Goal: Task Accomplishment & Management: Complete application form

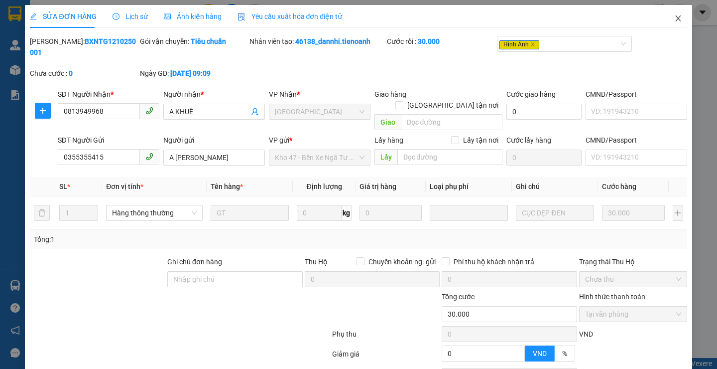
click at [676, 21] on icon "close" at bounding box center [678, 18] width 5 height 6
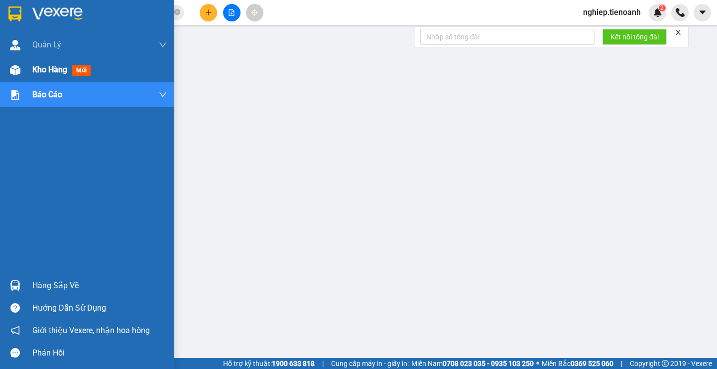
click at [34, 69] on span "Kho hàng" at bounding box center [49, 69] width 35 height 9
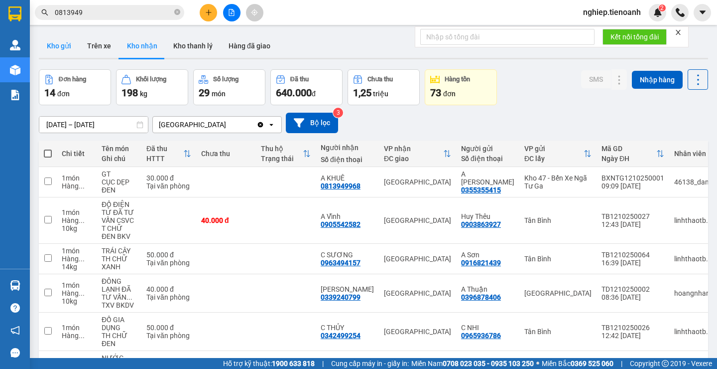
click at [56, 48] on button "Kho gửi" at bounding box center [59, 46] width 40 height 24
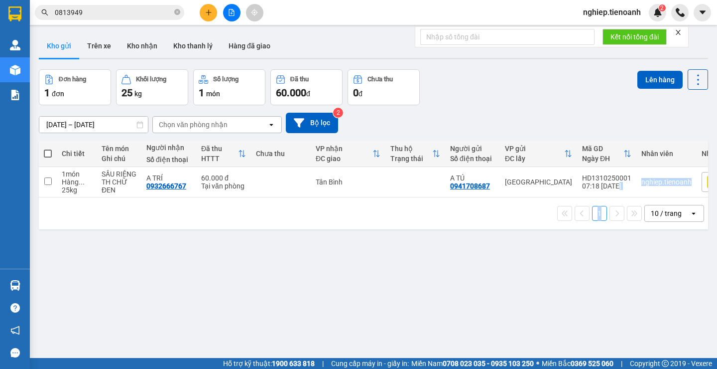
drag, startPoint x: 603, startPoint y: 202, endPoint x: 625, endPoint y: 196, distance: 22.7
click at [625, 196] on div "Chi tiết Tên món Ghi chú Người nhận Số điện thoại Đã thu HTTT Chưa thu VP nhận …" at bounding box center [374, 184] width 670 height 89
click at [625, 196] on td "HD1310250001 07:18 [DATE]" at bounding box center [606, 182] width 59 height 30
checkbox input "true"
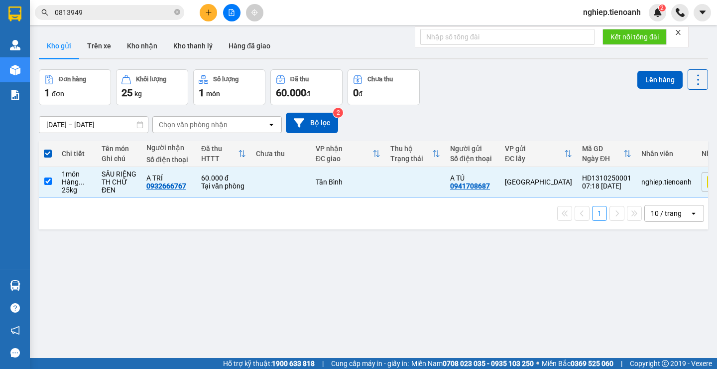
scroll to position [0, 54]
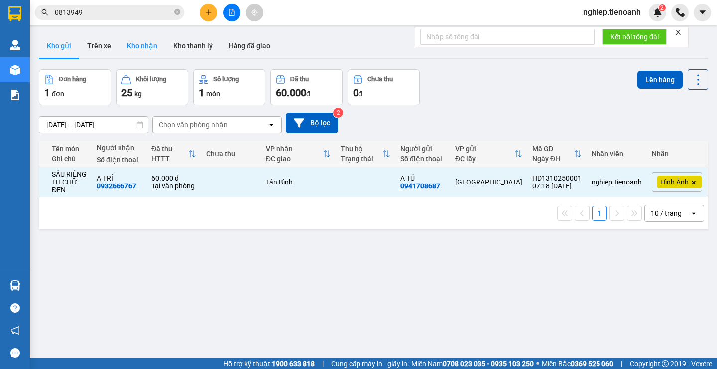
click at [145, 46] on button "Kho nhận" at bounding box center [142, 46] width 46 height 24
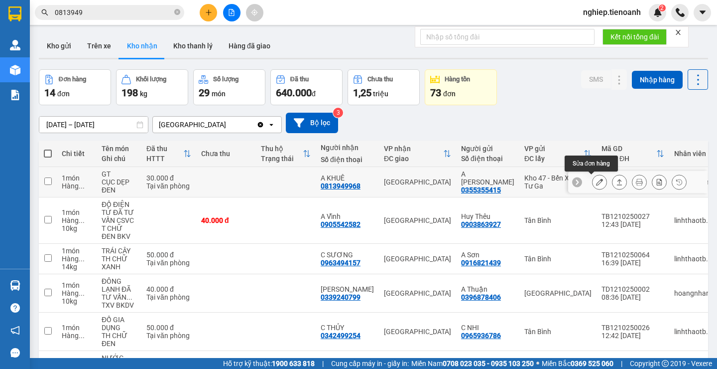
click at [593, 183] on button at bounding box center [600, 181] width 14 height 17
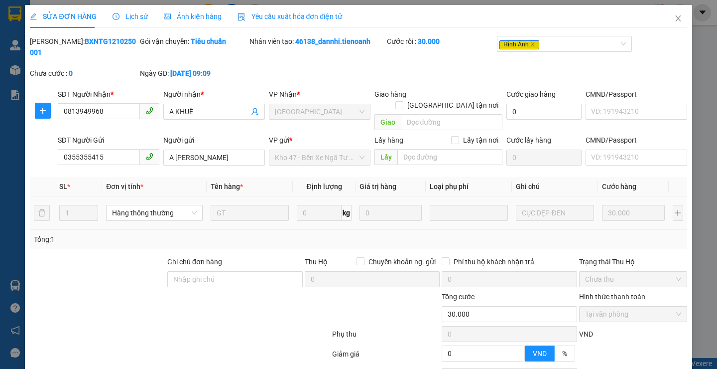
type input "0813949968"
type input "A KHUÊ"
type input "0355355415"
type input "A [PERSON_NAME]"
type input "0"
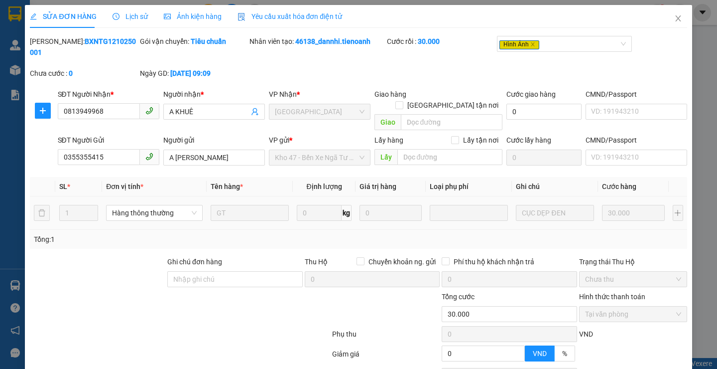
type input "30.000"
click at [191, 10] on div "Ảnh kiện hàng" at bounding box center [193, 16] width 58 height 23
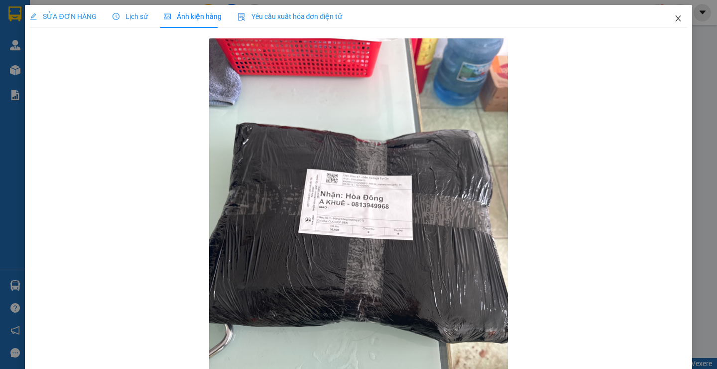
click at [675, 18] on icon "close" at bounding box center [679, 18] width 8 height 8
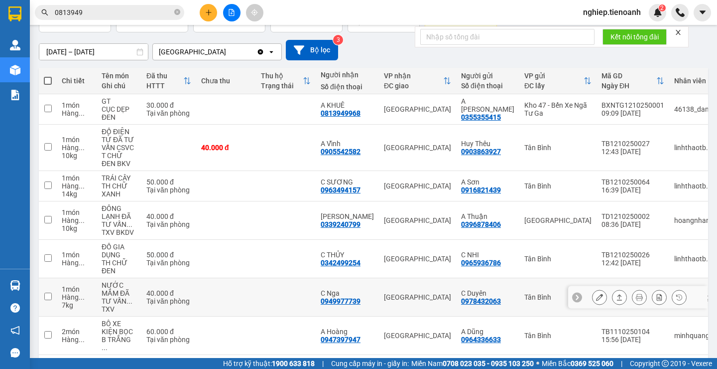
scroll to position [50, 0]
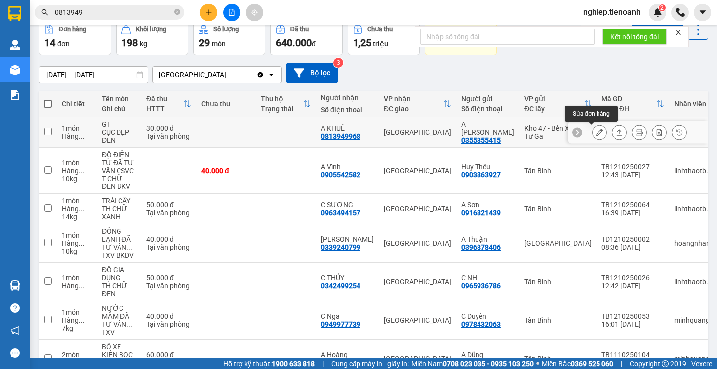
click at [596, 135] on icon at bounding box center [599, 132] width 7 height 7
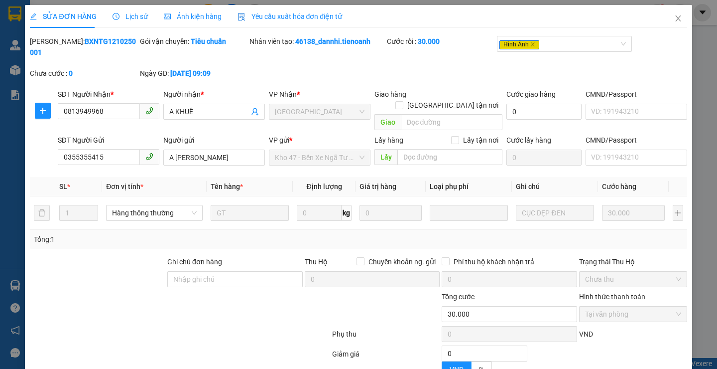
type input "0813949968"
type input "A KHUÊ"
type input "0355355415"
type input "A [PERSON_NAME]"
type input "0"
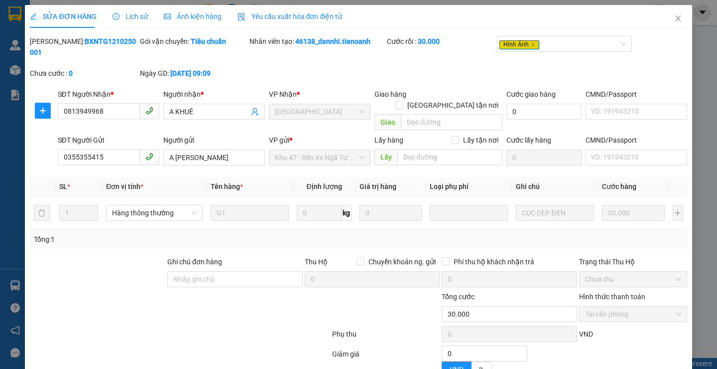
type input "30.000"
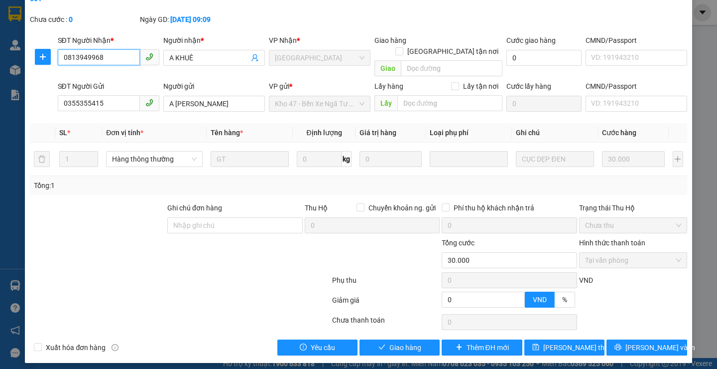
scroll to position [38, 0]
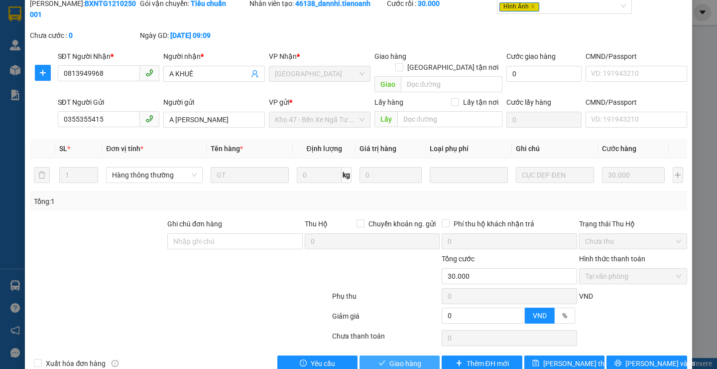
click at [390, 358] on span "Giao hàng" at bounding box center [406, 363] width 32 height 11
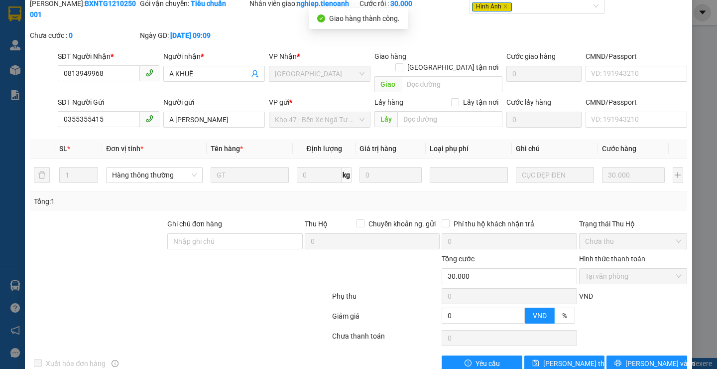
scroll to position [0, 0]
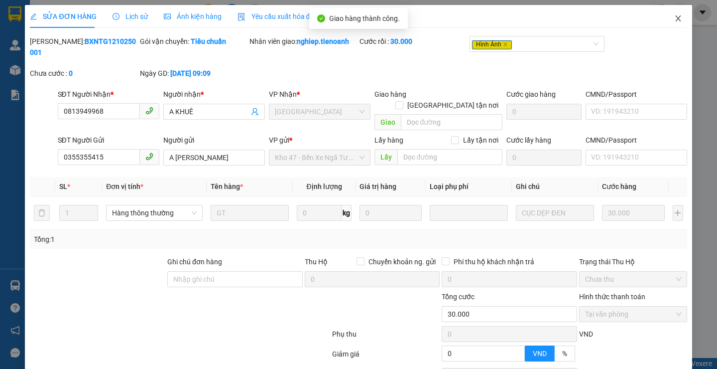
click at [675, 17] on icon "close" at bounding box center [679, 18] width 8 height 8
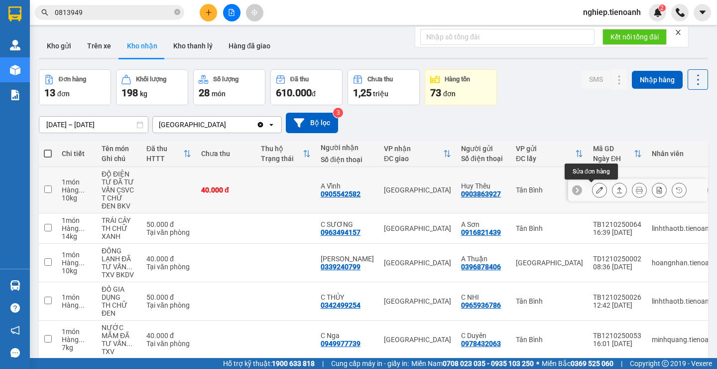
click at [593, 191] on button at bounding box center [600, 189] width 14 height 17
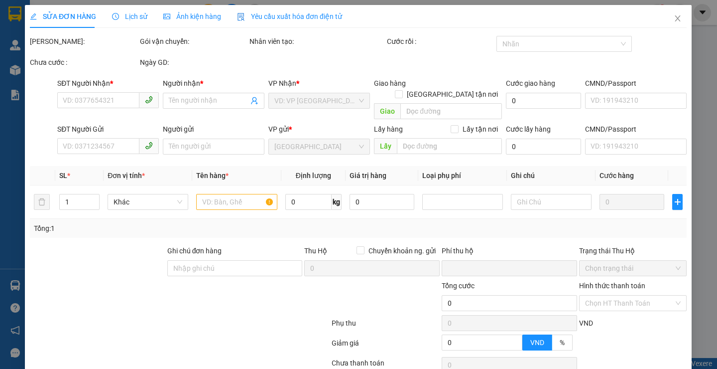
type input "0905542582"
type input "A Vĩnh"
type input "0903863927"
type input "Huy Thêu"
type input "0"
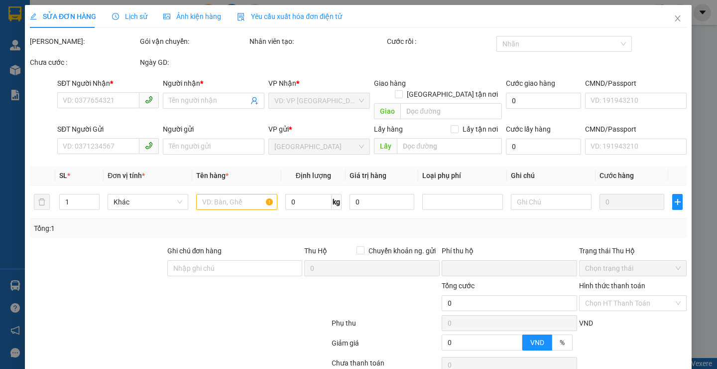
type input "40.000"
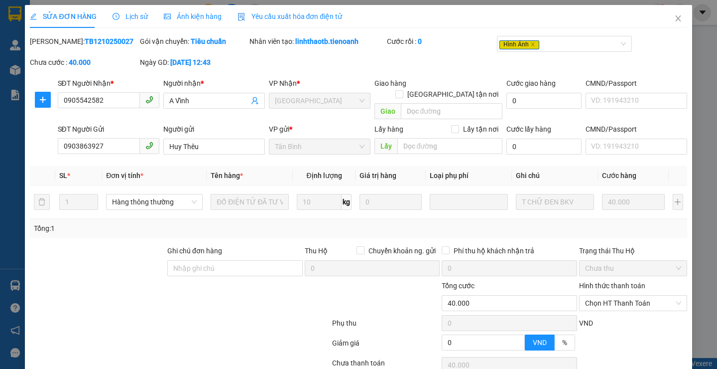
click at [199, 17] on span "Ảnh kiện hàng" at bounding box center [193, 16] width 58 height 8
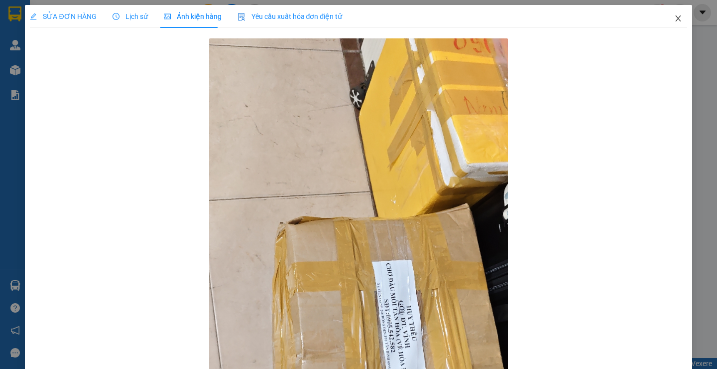
click at [675, 19] on icon "close" at bounding box center [679, 18] width 8 height 8
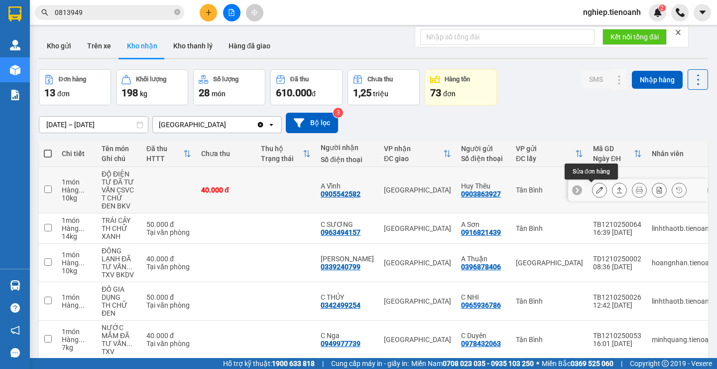
click at [596, 192] on icon at bounding box center [599, 189] width 7 height 7
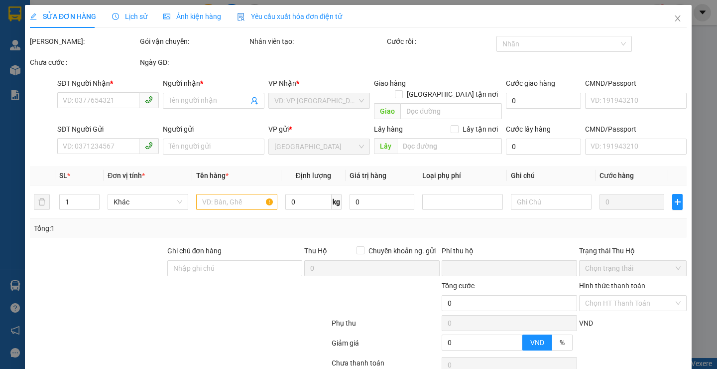
type input "0905542582"
type input "A Vĩnh"
type input "0903863927"
type input "Huy Thêu"
type input "0"
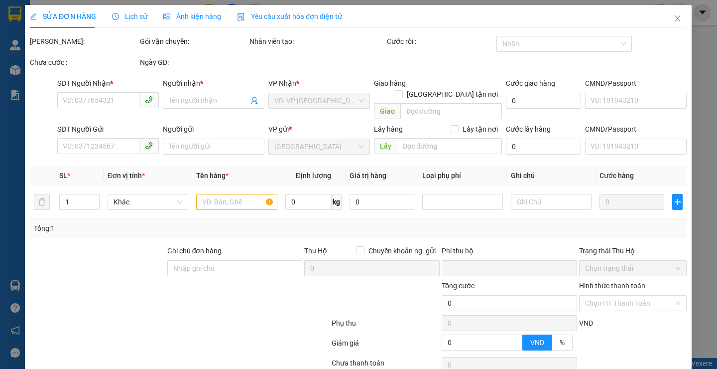
type input "40.000"
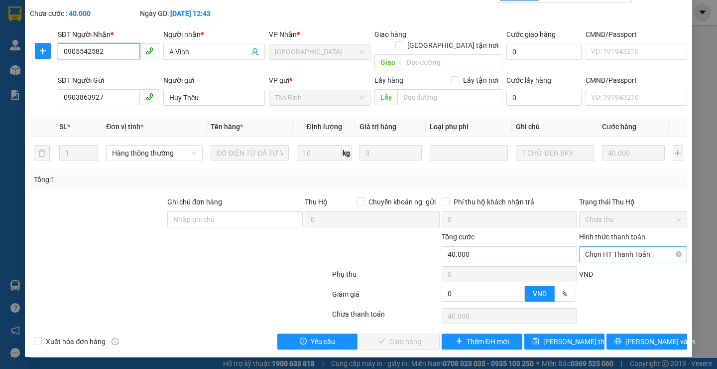
scroll to position [38, 0]
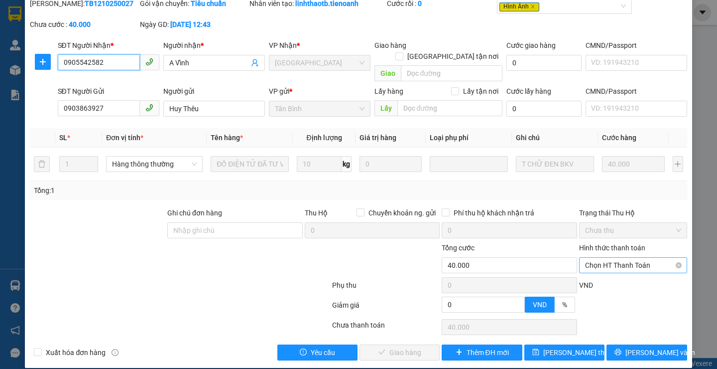
click at [593, 258] on span "Chọn HT Thanh Toán" at bounding box center [633, 265] width 96 height 15
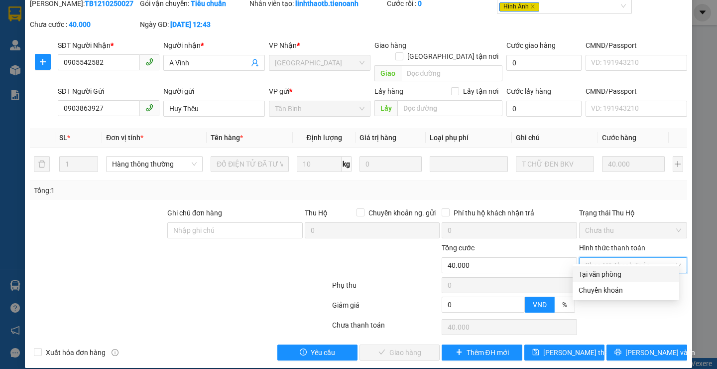
click at [589, 272] on div "Tại văn phòng" at bounding box center [626, 274] width 95 height 11
type input "0"
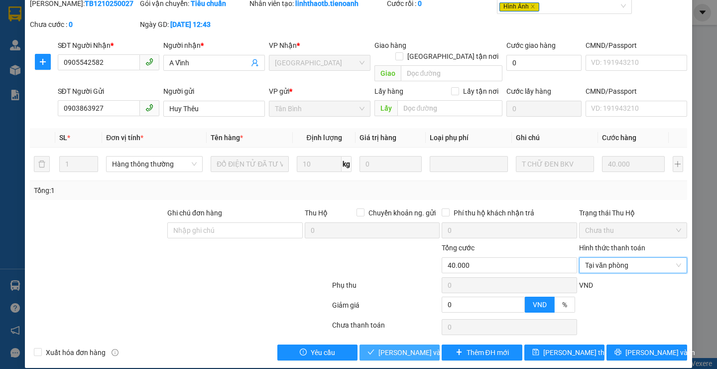
click at [407, 347] on span "[PERSON_NAME] và Giao hàng" at bounding box center [427, 352] width 96 height 11
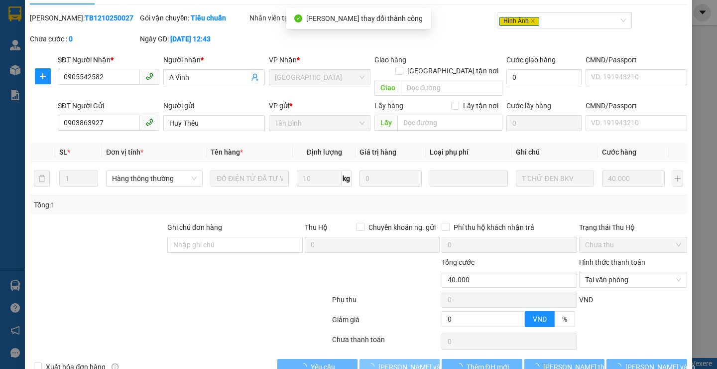
scroll to position [0, 0]
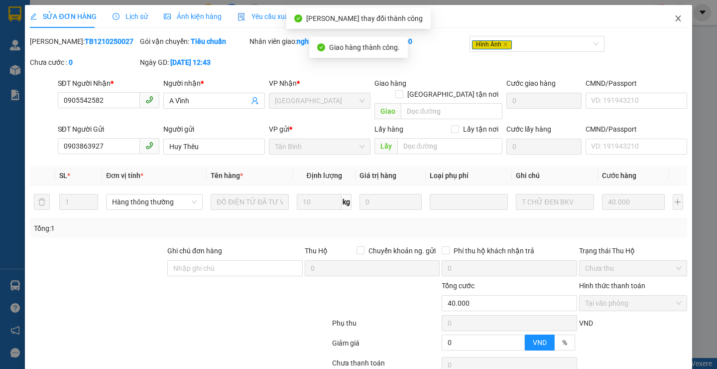
click at [675, 18] on icon "close" at bounding box center [679, 18] width 8 height 8
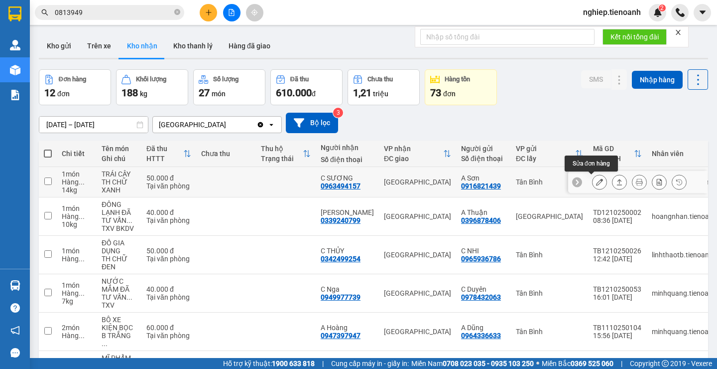
click at [593, 181] on button at bounding box center [600, 181] width 14 height 17
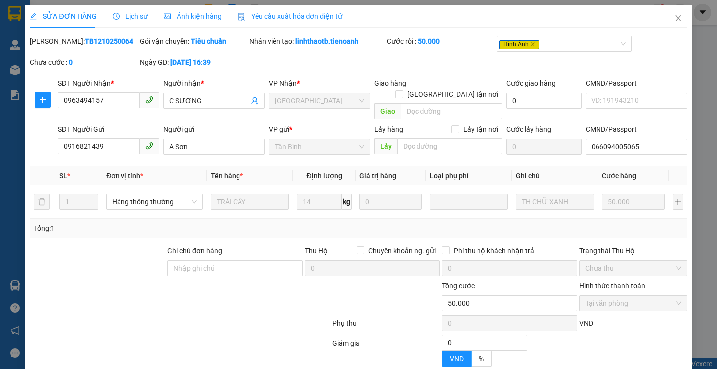
type input "0963494157"
type input "C SƯƠNG"
type input "0916821439"
type input "A Sơn"
type input "066094005065"
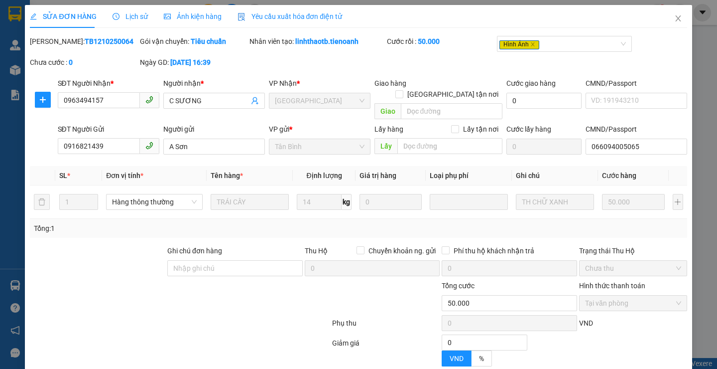
type input "0"
type input "50.000"
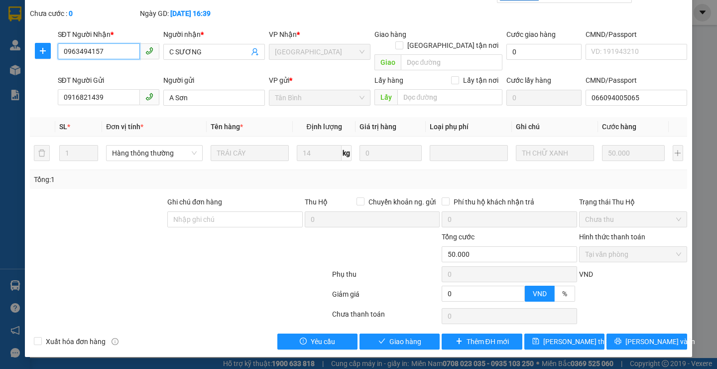
scroll to position [38, 0]
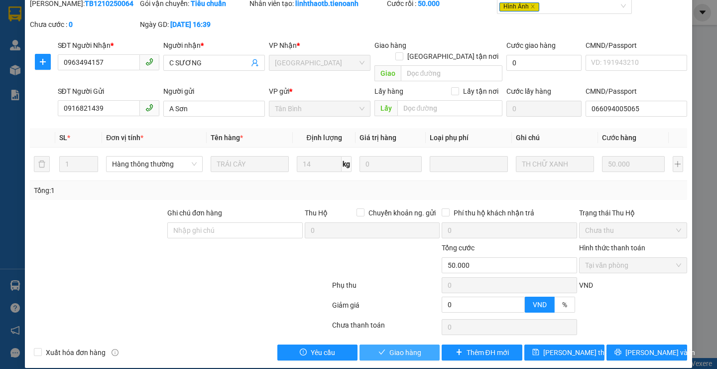
drag, startPoint x: 399, startPoint y: 340, endPoint x: 421, endPoint y: 312, distance: 36.2
click at [399, 347] on span "Giao hàng" at bounding box center [406, 352] width 32 height 11
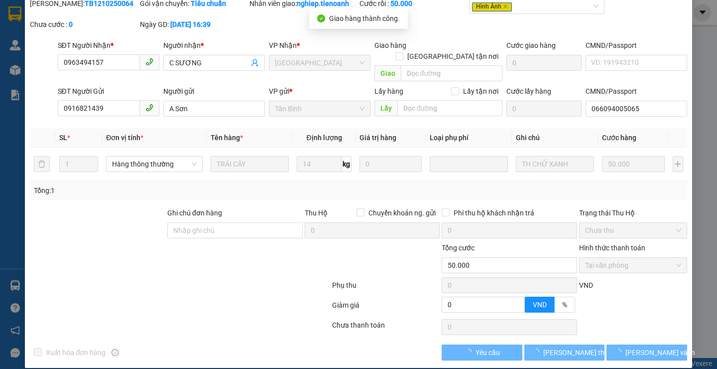
scroll to position [0, 0]
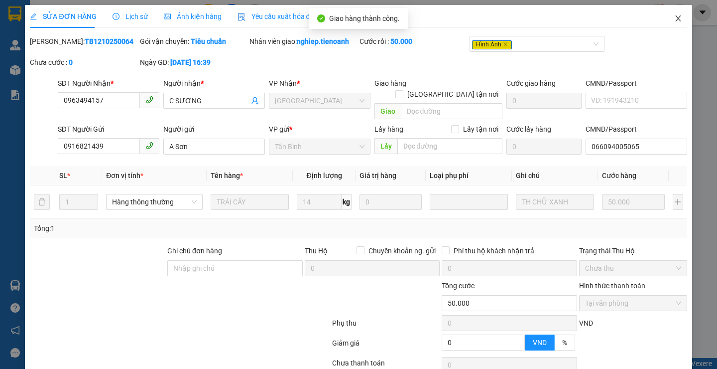
click at [675, 18] on icon "close" at bounding box center [679, 18] width 8 height 8
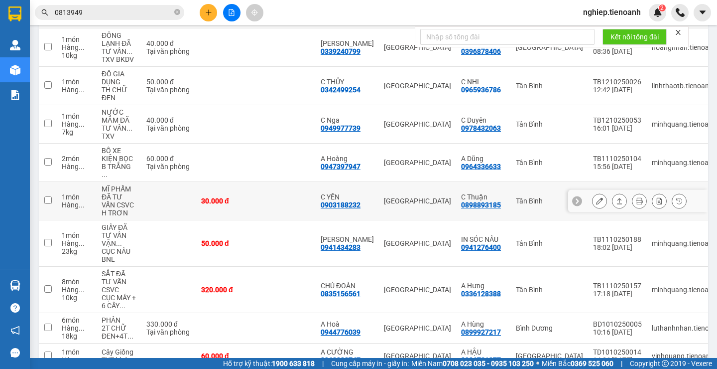
scroll to position [149, 0]
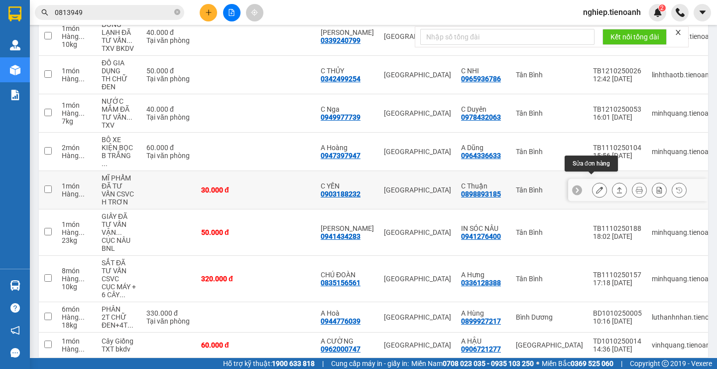
click at [593, 185] on button at bounding box center [600, 189] width 14 height 17
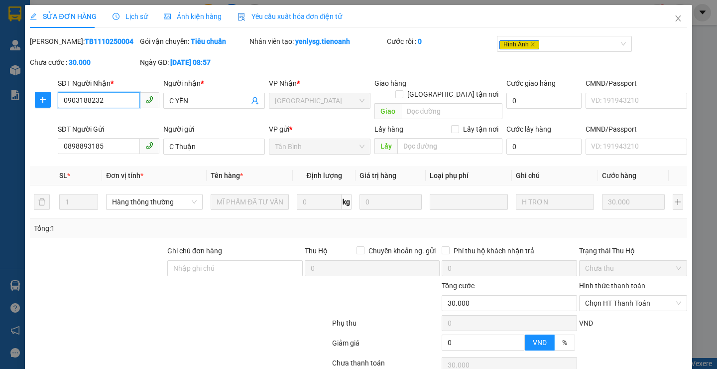
type input "0903188232"
type input "C YẾN"
type input "0898893185"
type input "C Thuận"
type input "0"
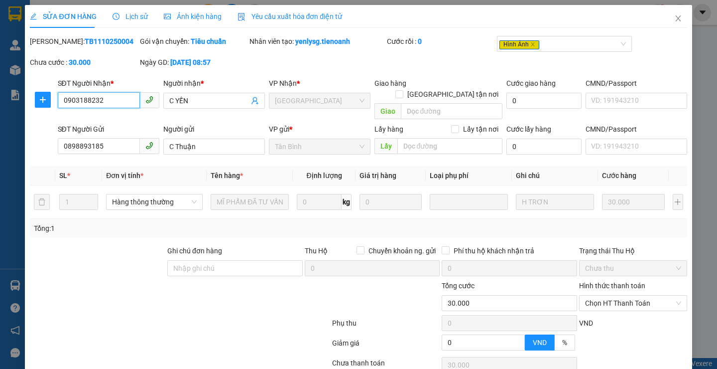
type input "30.000"
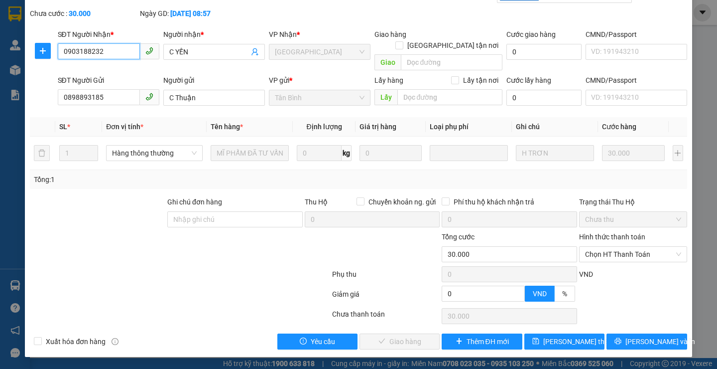
scroll to position [38, 0]
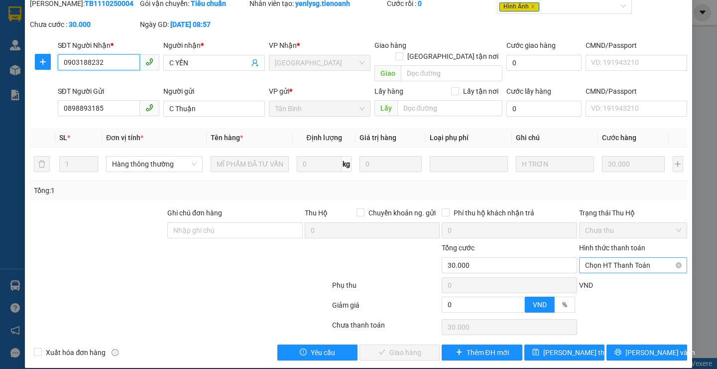
click at [614, 258] on span "Chọn HT Thanh Toán" at bounding box center [633, 265] width 96 height 15
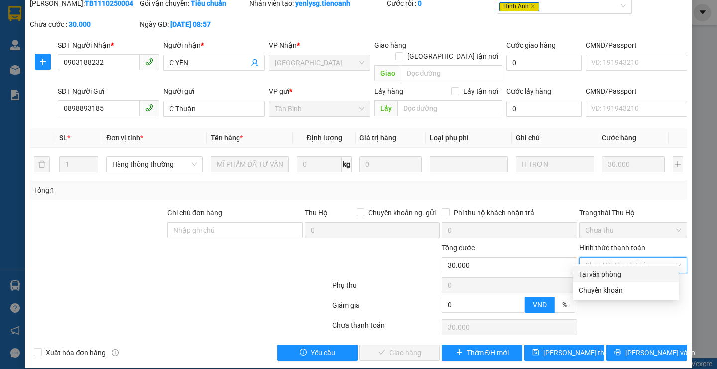
click at [596, 272] on div "Tại văn phòng" at bounding box center [626, 274] width 95 height 11
type input "0"
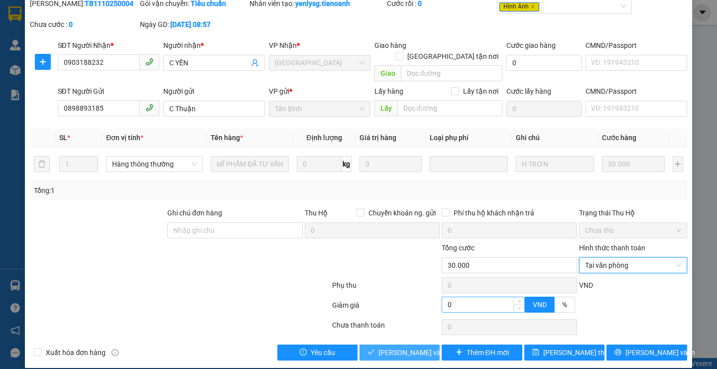
drag, startPoint x: 392, startPoint y: 339, endPoint x: 441, endPoint y: 294, distance: 66.7
click at [392, 347] on span "[PERSON_NAME] và Giao hàng" at bounding box center [427, 352] width 96 height 11
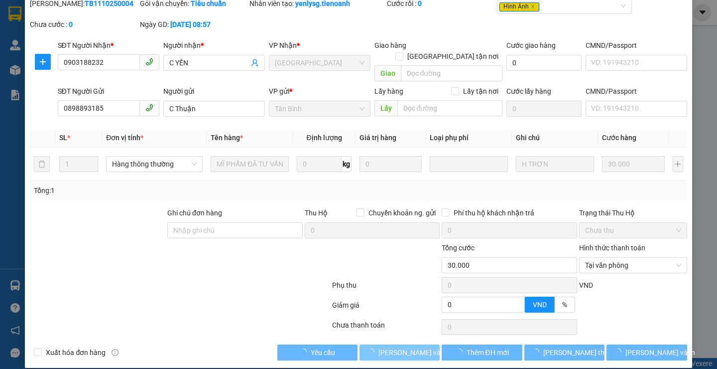
scroll to position [0, 0]
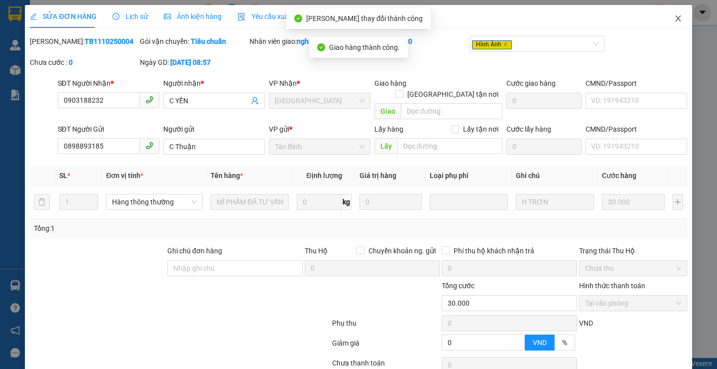
click at [675, 20] on icon "close" at bounding box center [679, 18] width 8 height 8
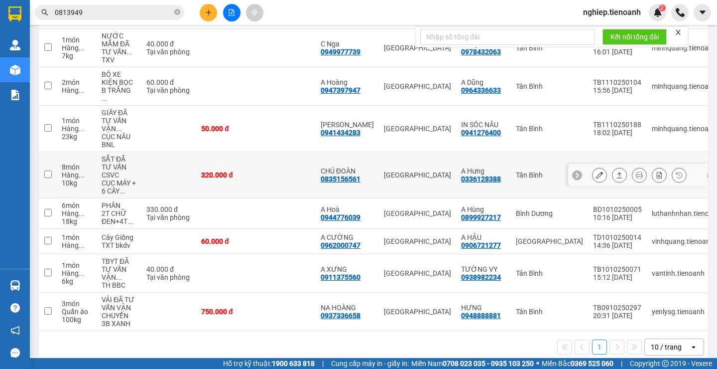
scroll to position [217, 0]
